Goal: Task Accomplishment & Management: Understand process/instructions

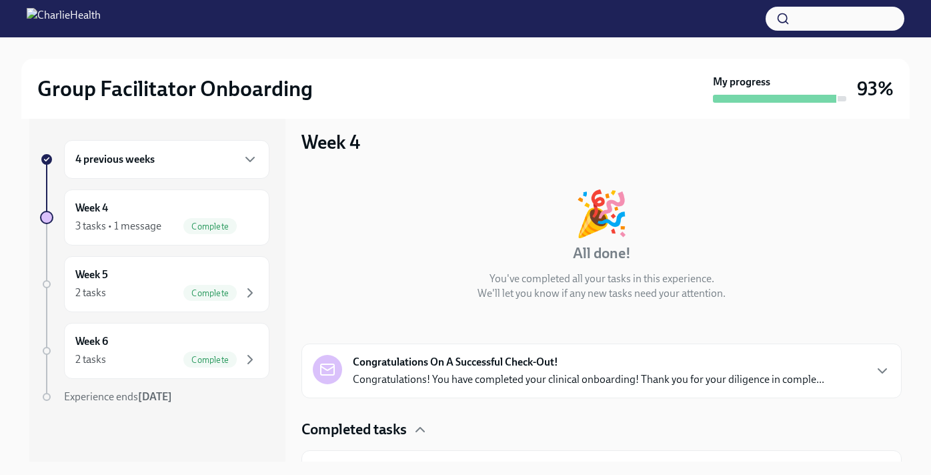
scroll to position [11, 0]
click at [217, 166] on div "4 previous weeks" at bounding box center [166, 159] width 183 height 16
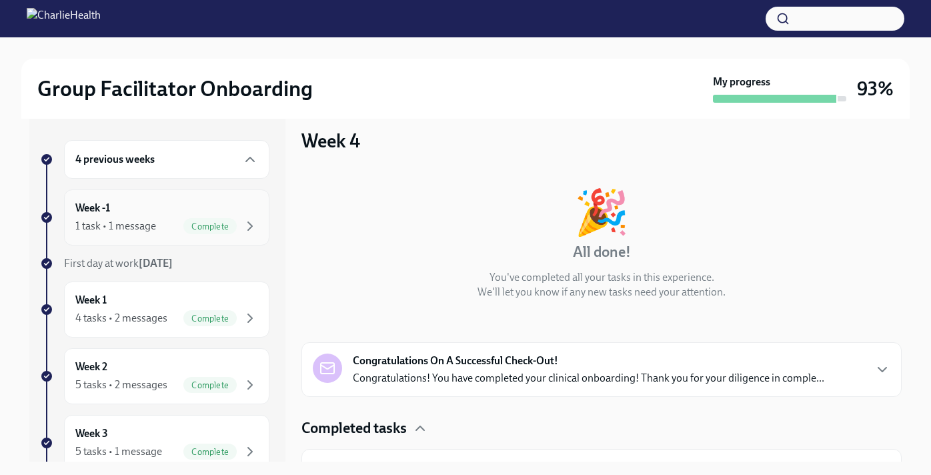
click at [178, 219] on div "1 task • 1 message Complete" at bounding box center [166, 226] width 183 height 16
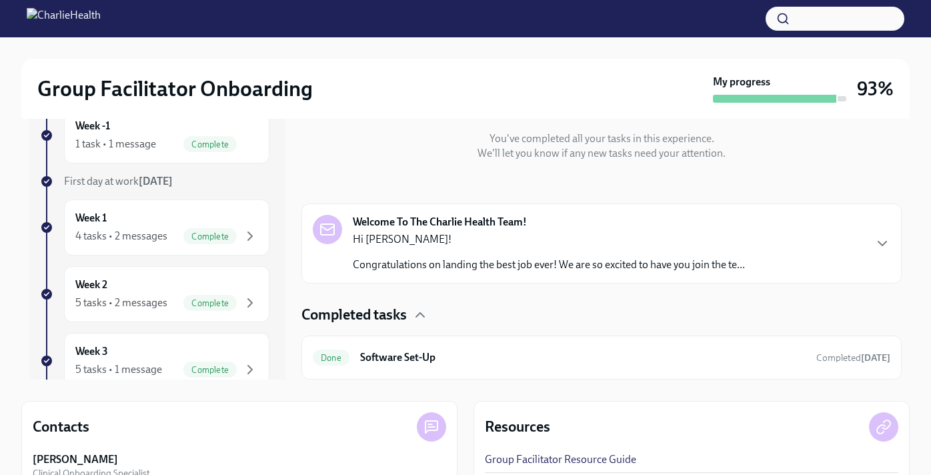
scroll to position [41, 0]
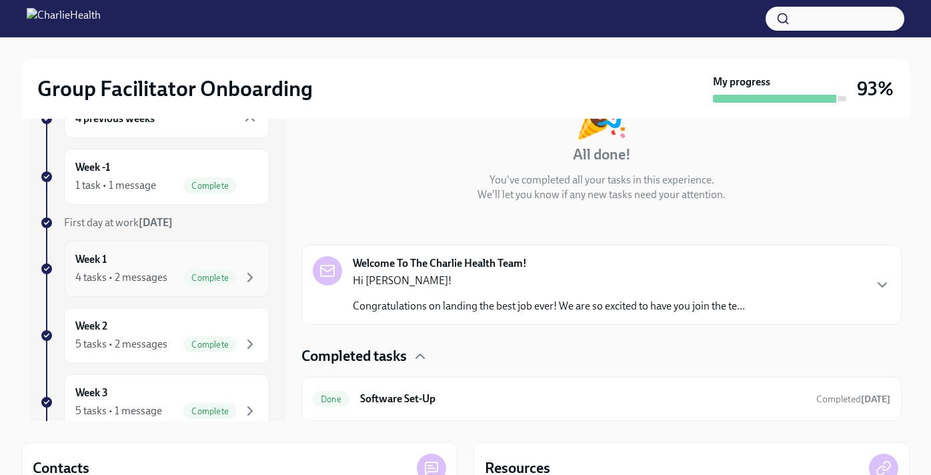
click at [173, 262] on div "Week 1 4 tasks • 2 messages Complete" at bounding box center [166, 268] width 183 height 33
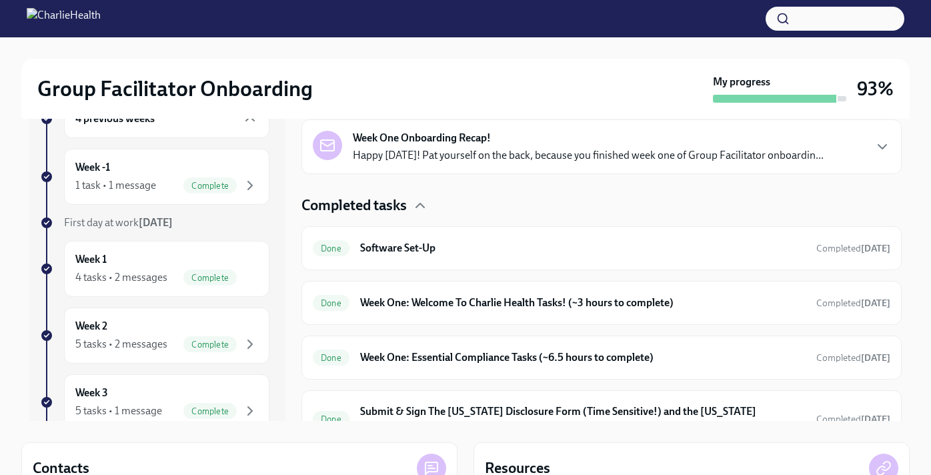
scroll to position [296, 0]
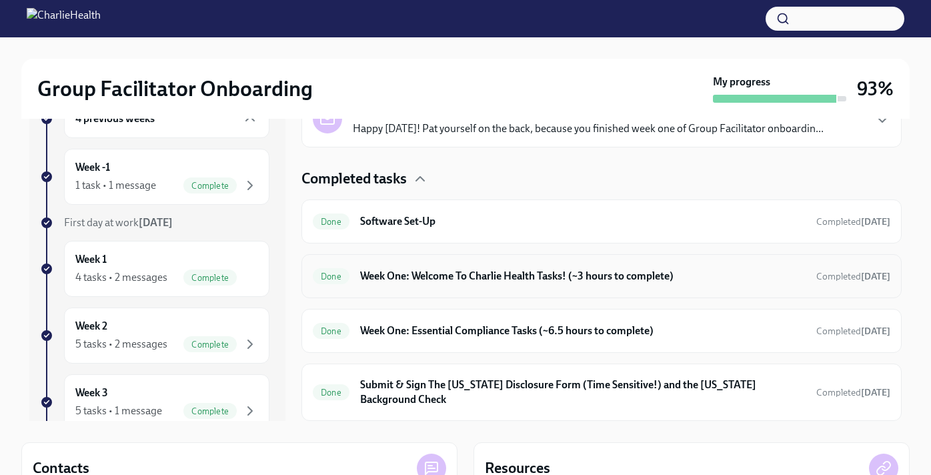
click at [427, 281] on h6 "Week One: Welcome To Charlie Health Tasks! (~3 hours to complete)" at bounding box center [582, 276] width 445 height 15
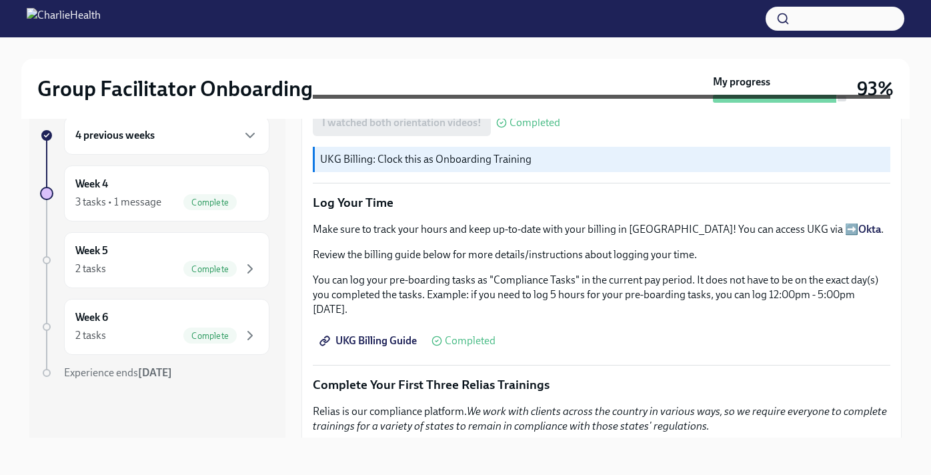
scroll to position [1368, 0]
click at [398, 333] on span "UKG Billing Guide" at bounding box center [369, 339] width 95 height 13
